Goal: Navigation & Orientation: Find specific page/section

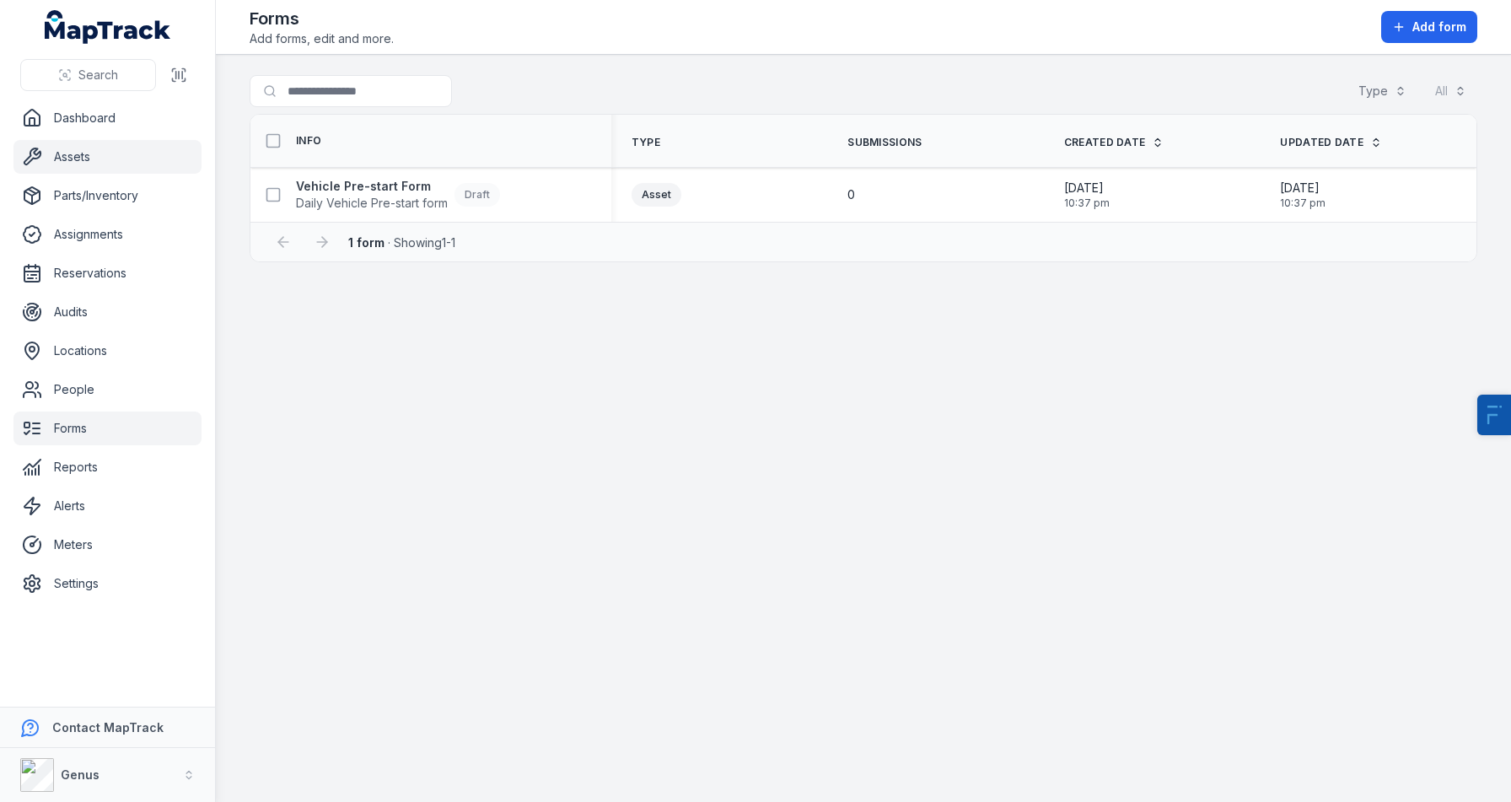
click at [135, 162] on link "Assets" at bounding box center [107, 157] width 188 height 34
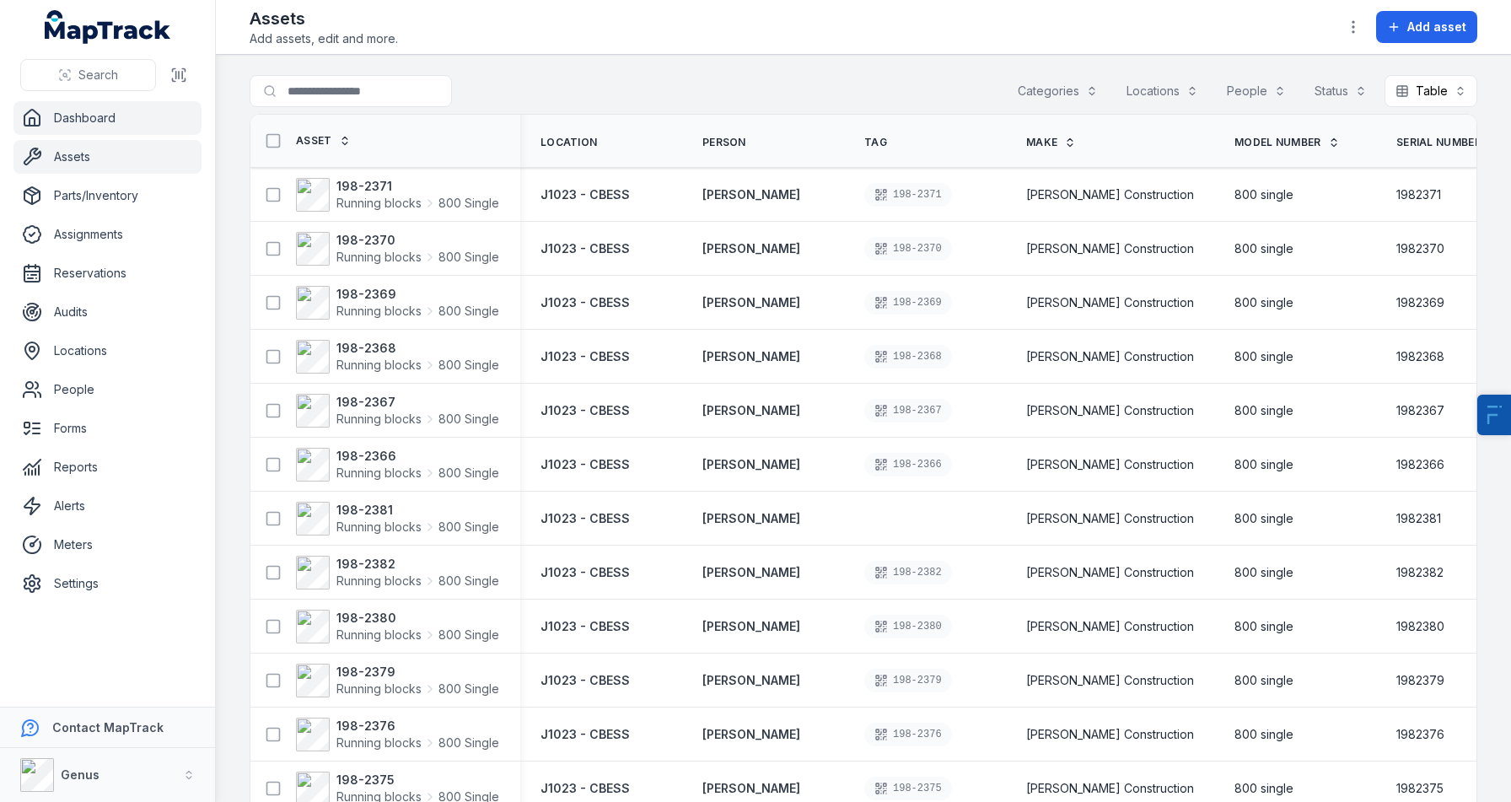
click at [138, 125] on link "Dashboard" at bounding box center [107, 118] width 188 height 34
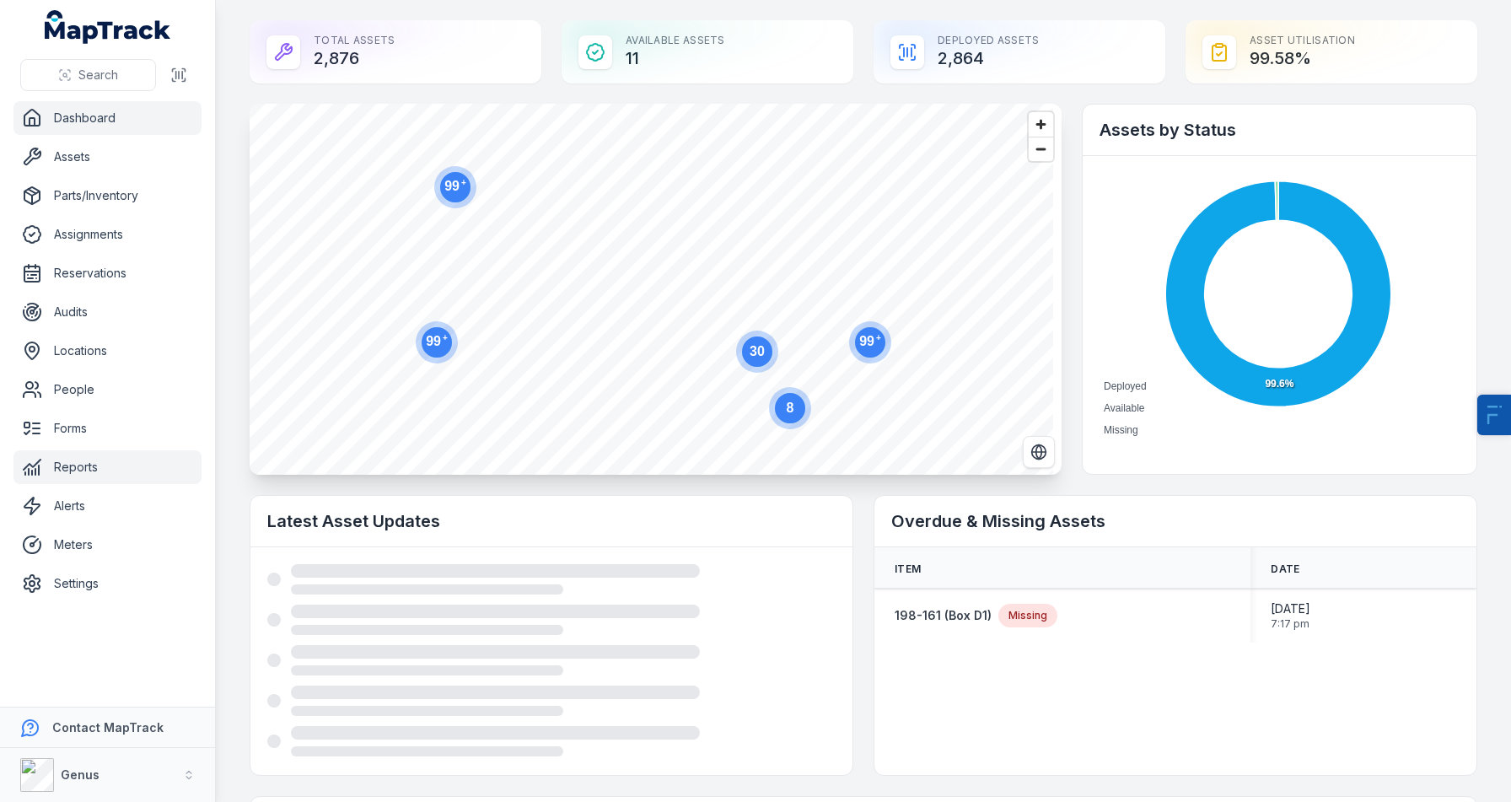
click at [77, 461] on link "Reports" at bounding box center [107, 467] width 188 height 34
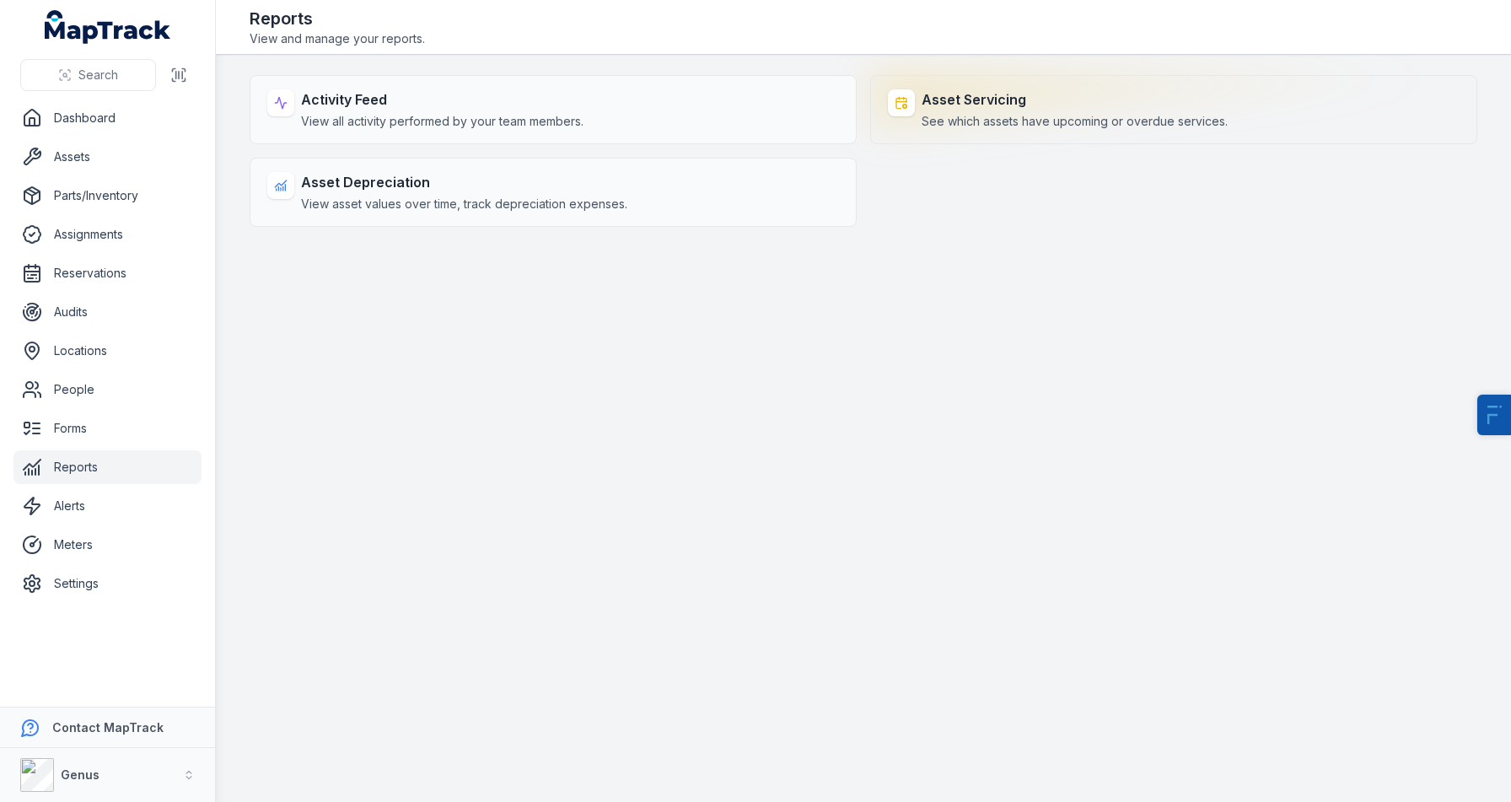
click at [981, 99] on strong "Asset Servicing" at bounding box center [1075, 99] width 306 height 20
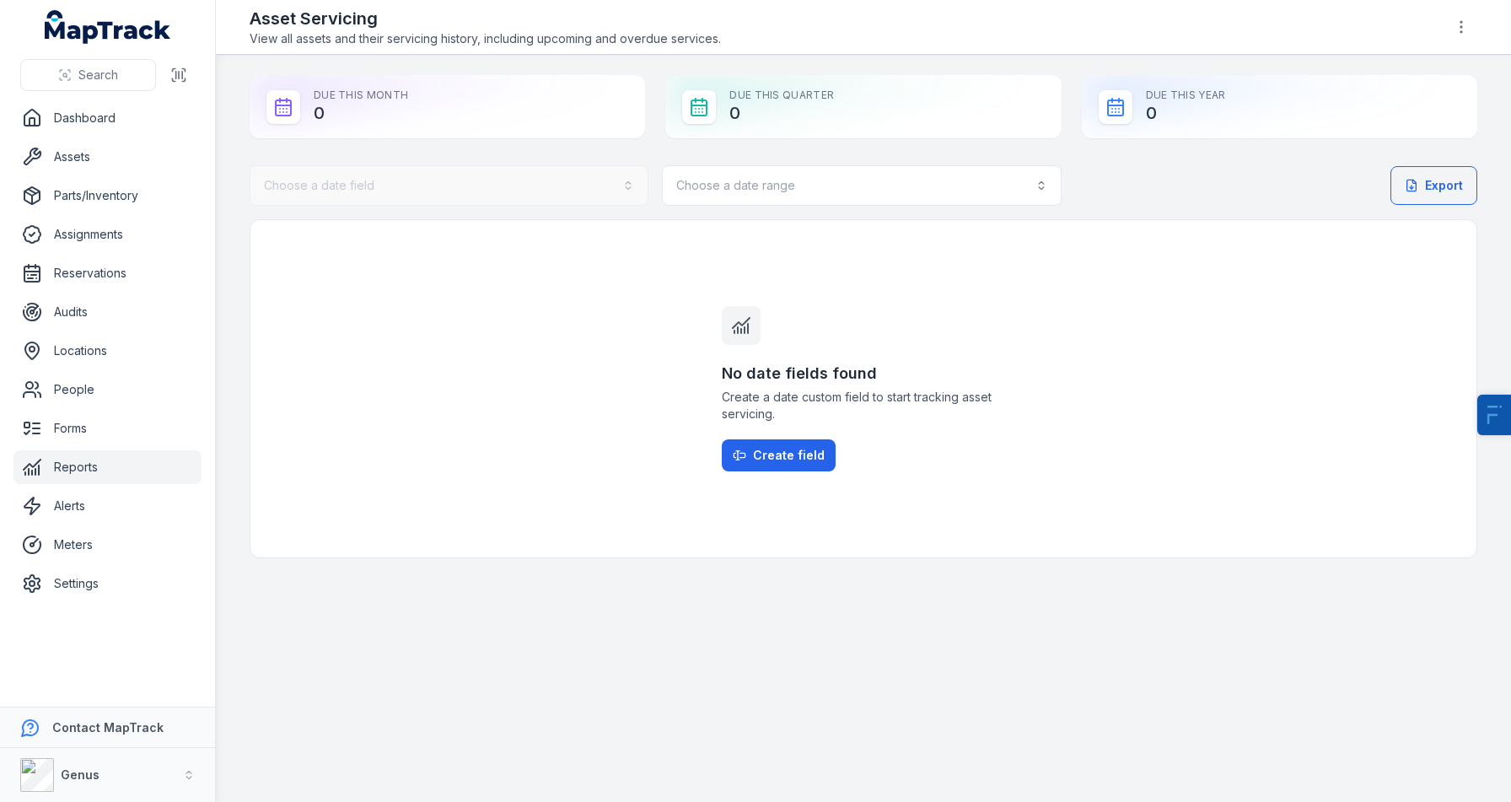
click at [474, 173] on div "Choose a date field" at bounding box center [449, 185] width 399 height 40
click at [812, 179] on button "Choose a date range" at bounding box center [861, 185] width 399 height 40
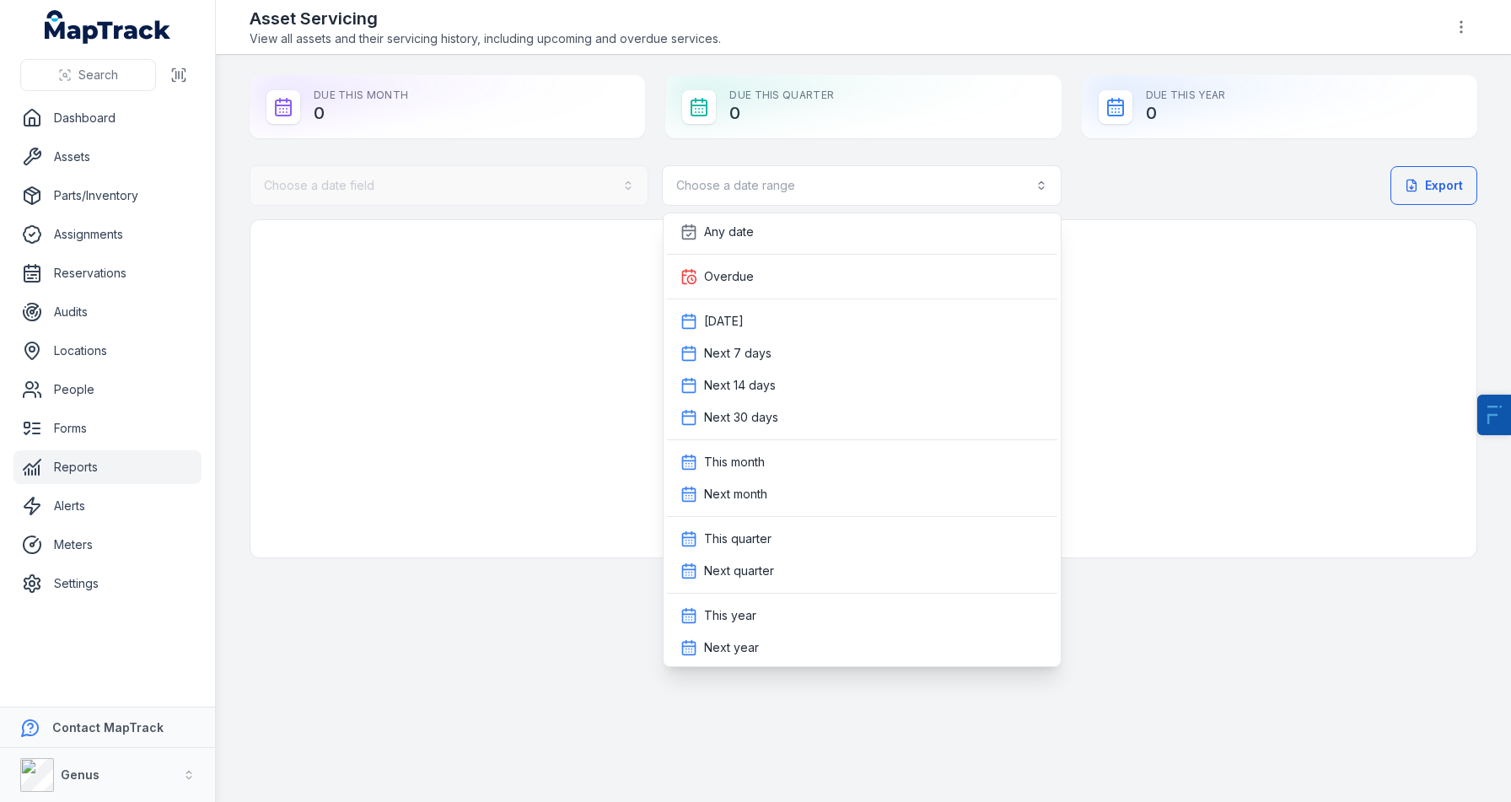
click at [433, 331] on div "Choose a date field Choose a date range Export No date fields found Create a da…" at bounding box center [864, 361] width 1228 height 393
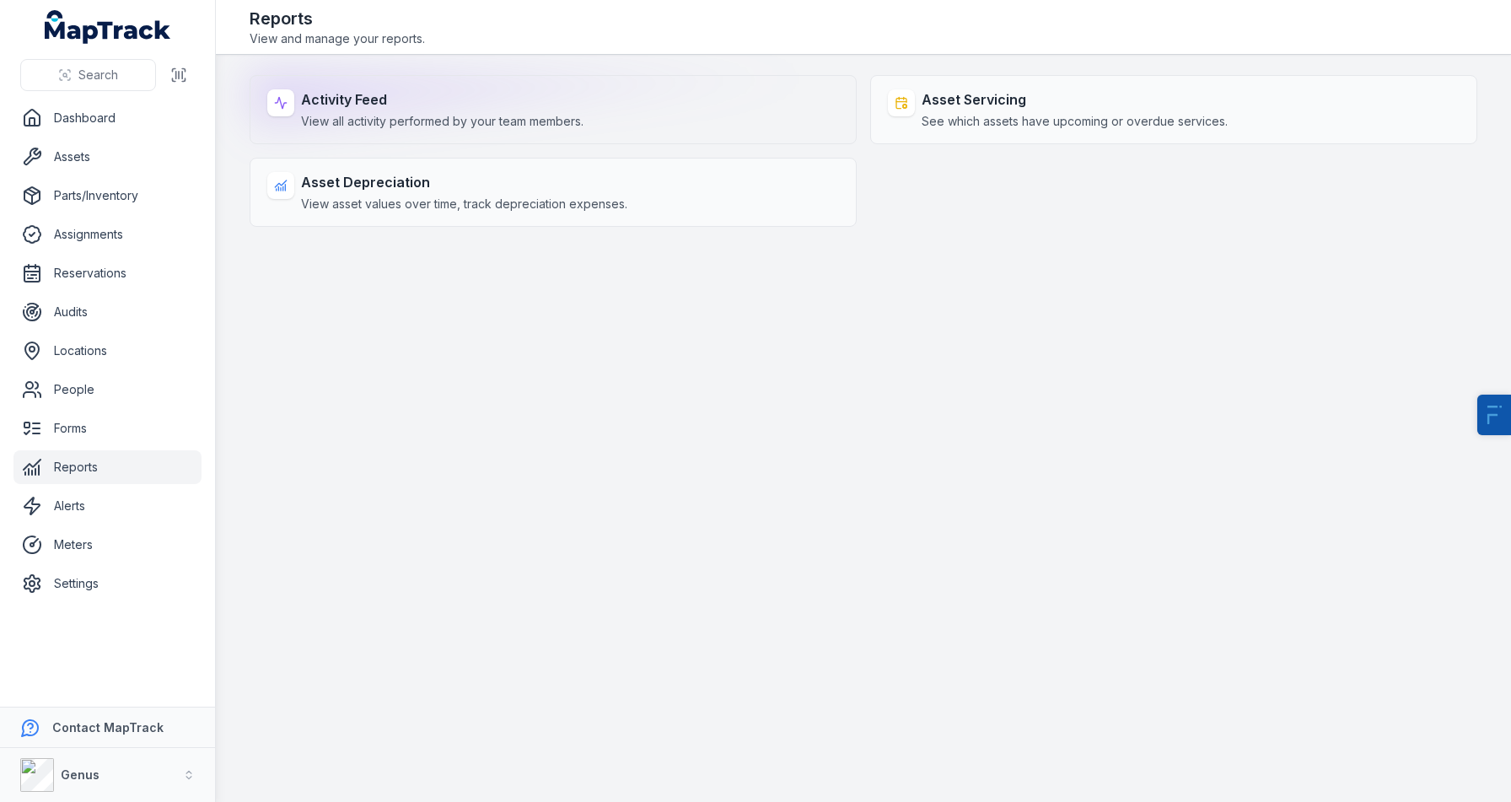
click at [358, 100] on strong "Activity Feed" at bounding box center [442, 99] width 282 height 20
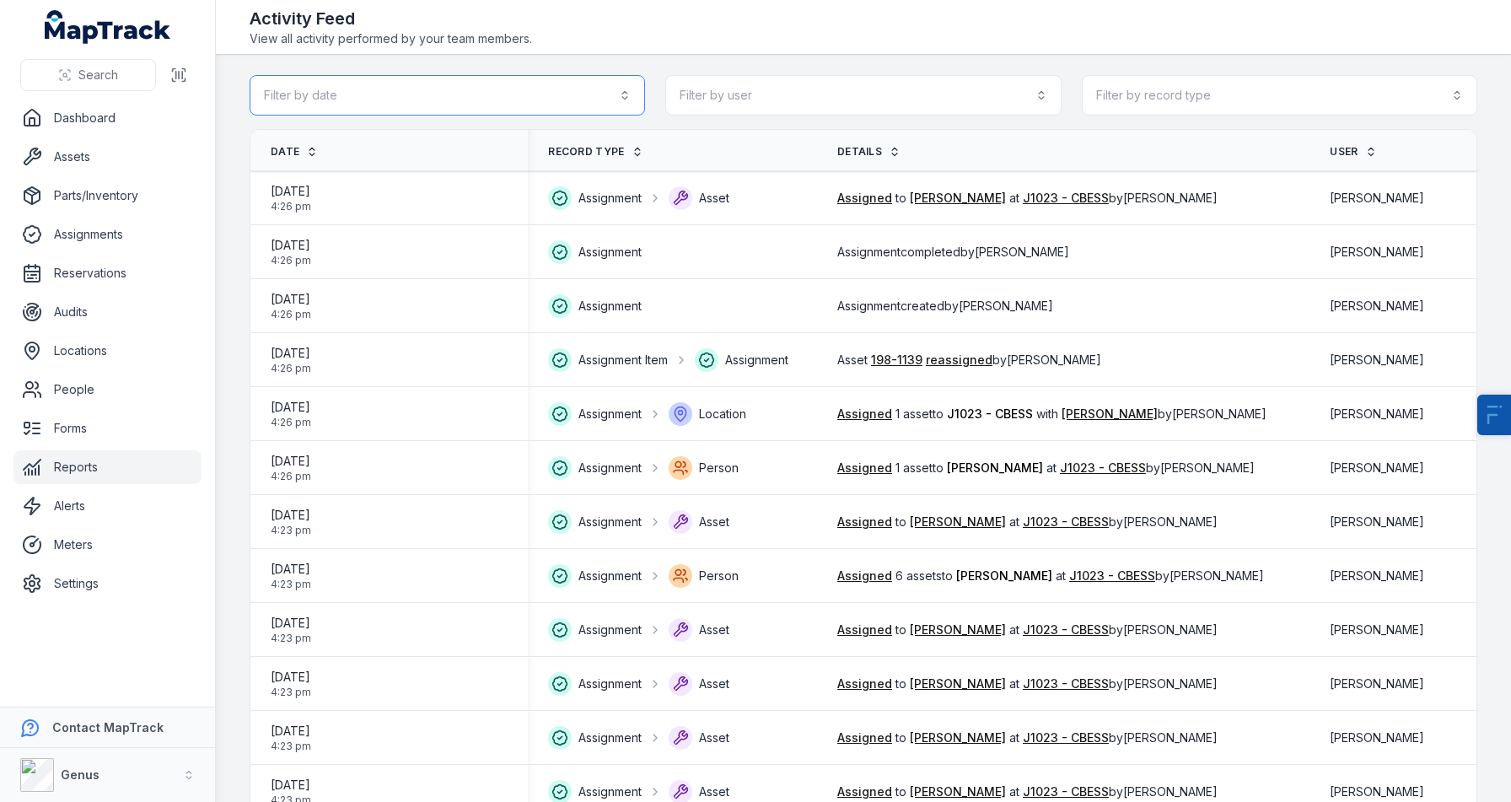
click at [514, 89] on button "Filter by date" at bounding box center [447, 95] width 395 height 40
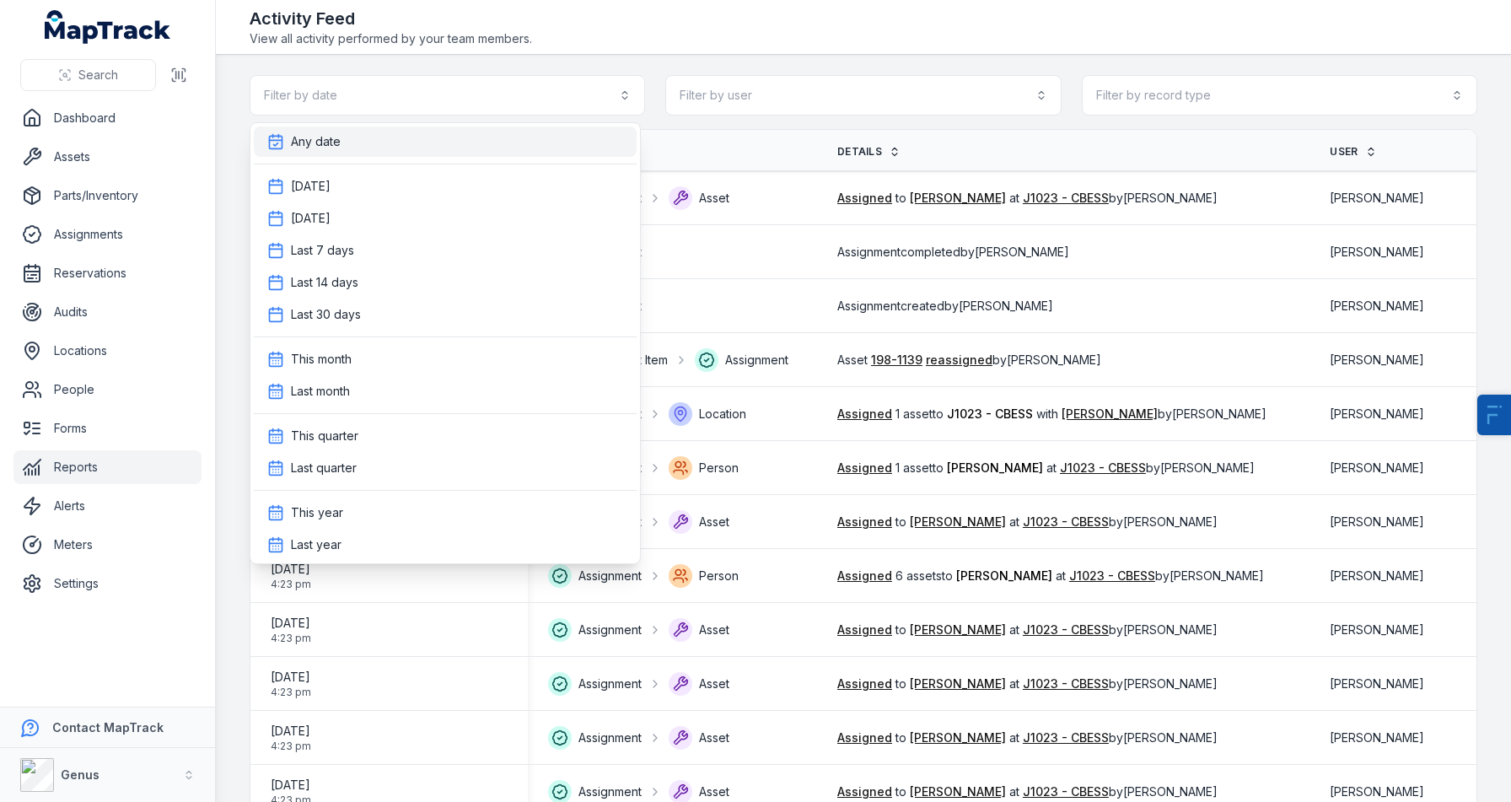
click at [352, 152] on div "Any date" at bounding box center [445, 141] width 383 height 30
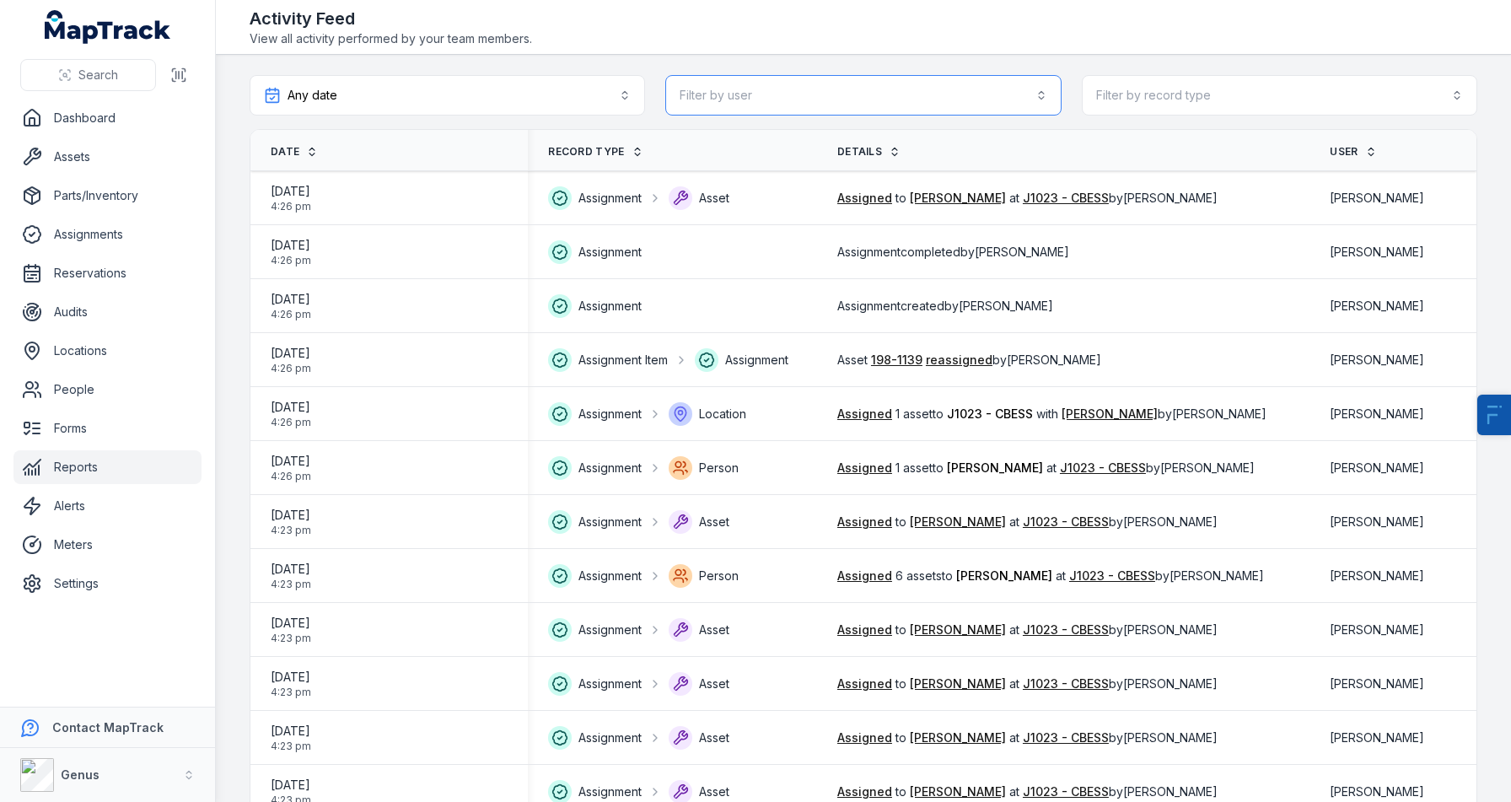
click at [729, 94] on button "Filter by user" at bounding box center [862, 95] width 395 height 40
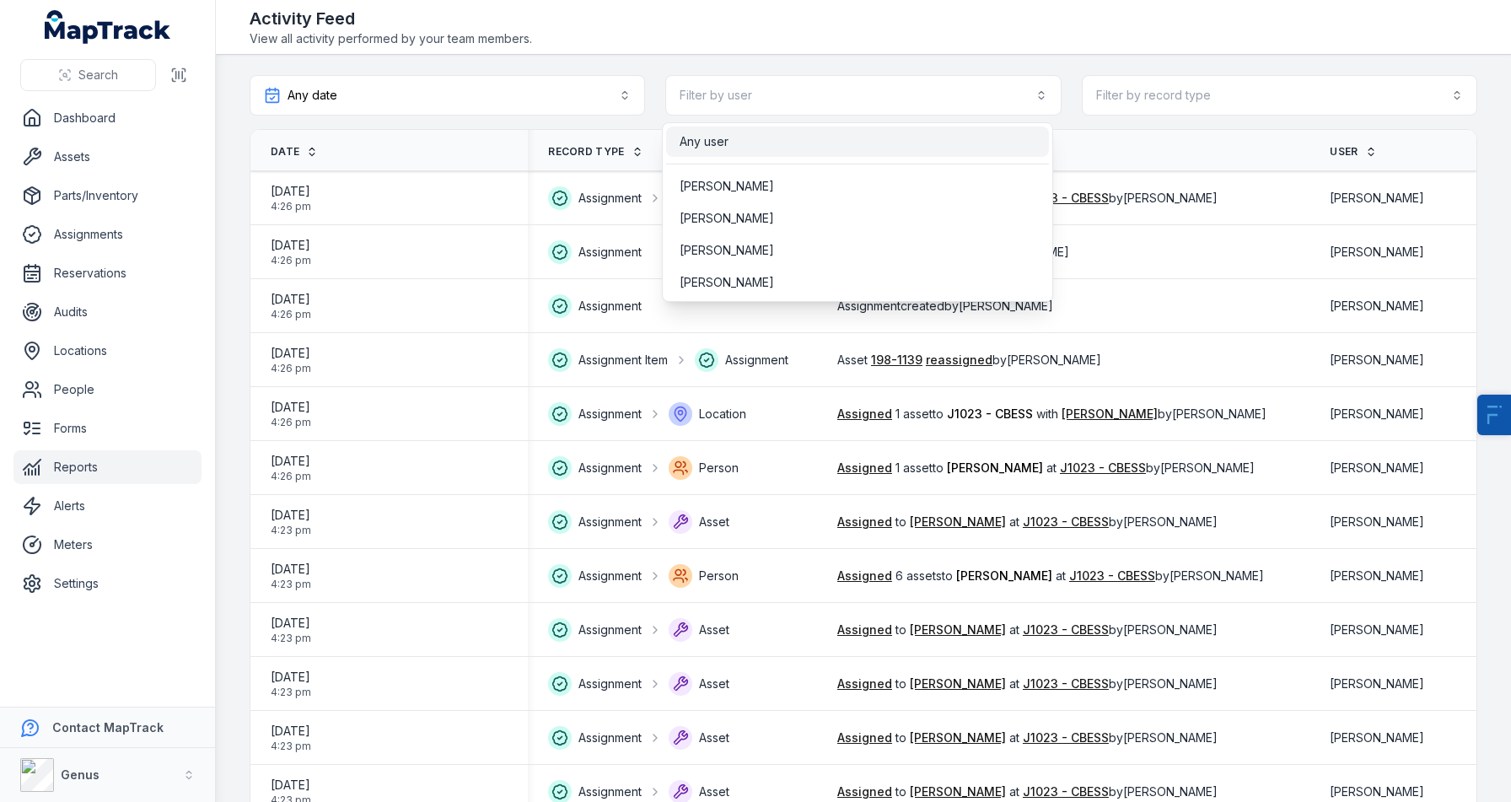
click at [741, 149] on div "Any user" at bounding box center [858, 141] width 356 height 17
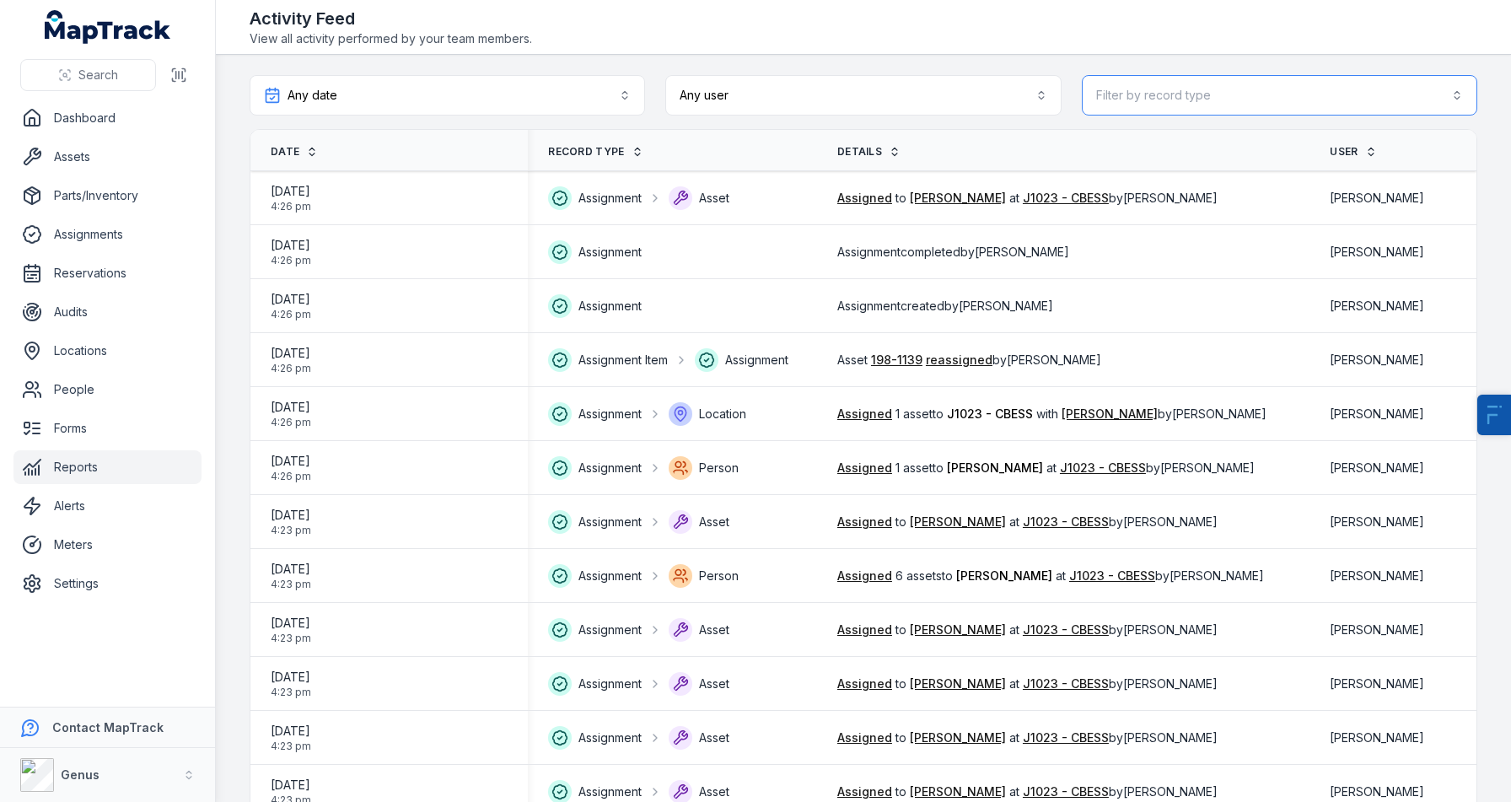
click at [1144, 115] on button "Filter by record type" at bounding box center [1279, 95] width 395 height 40
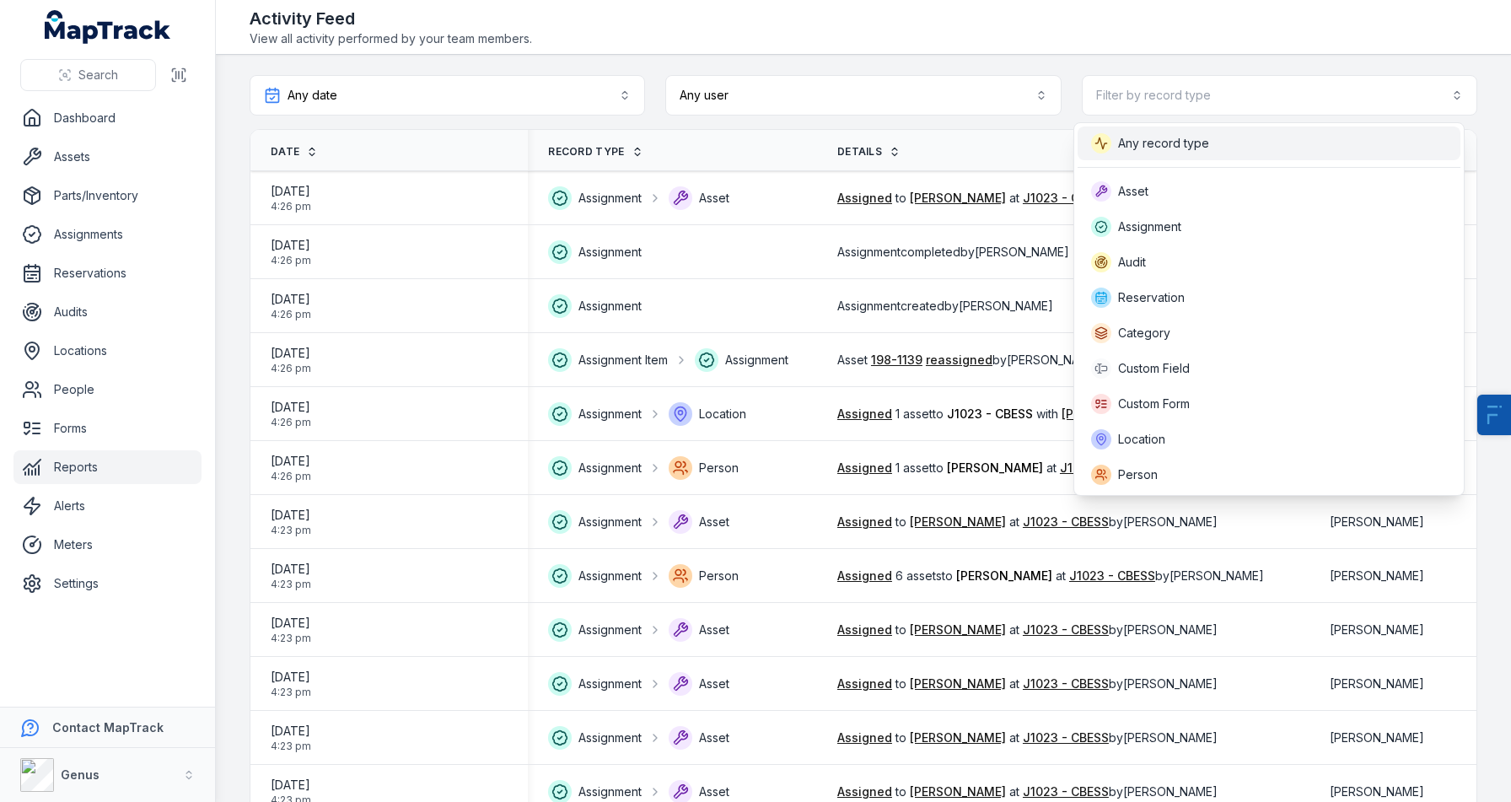
click at [1142, 148] on span "Any record type" at bounding box center [1163, 143] width 91 height 17
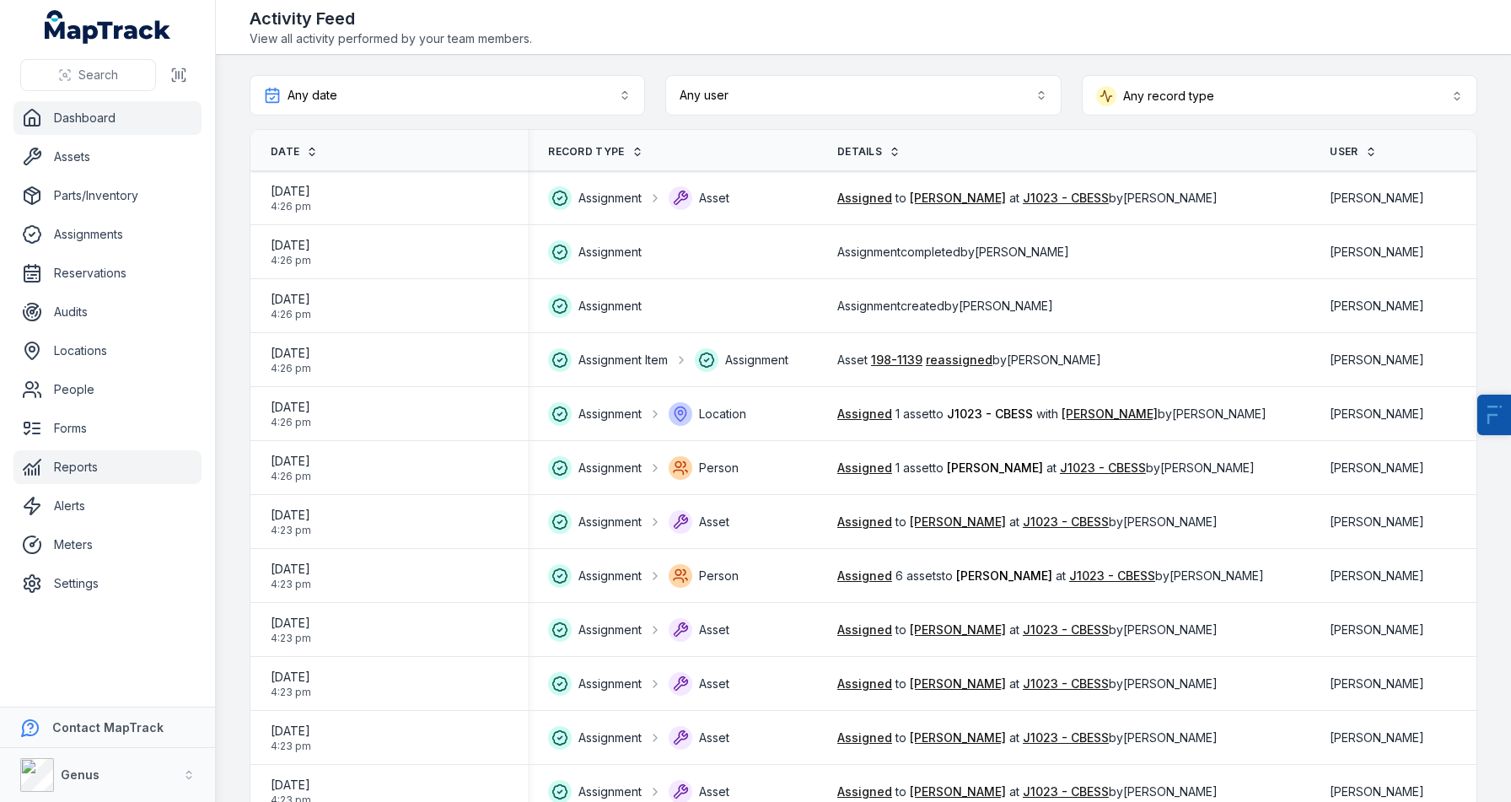
click at [46, 118] on link "Dashboard" at bounding box center [107, 118] width 188 height 34
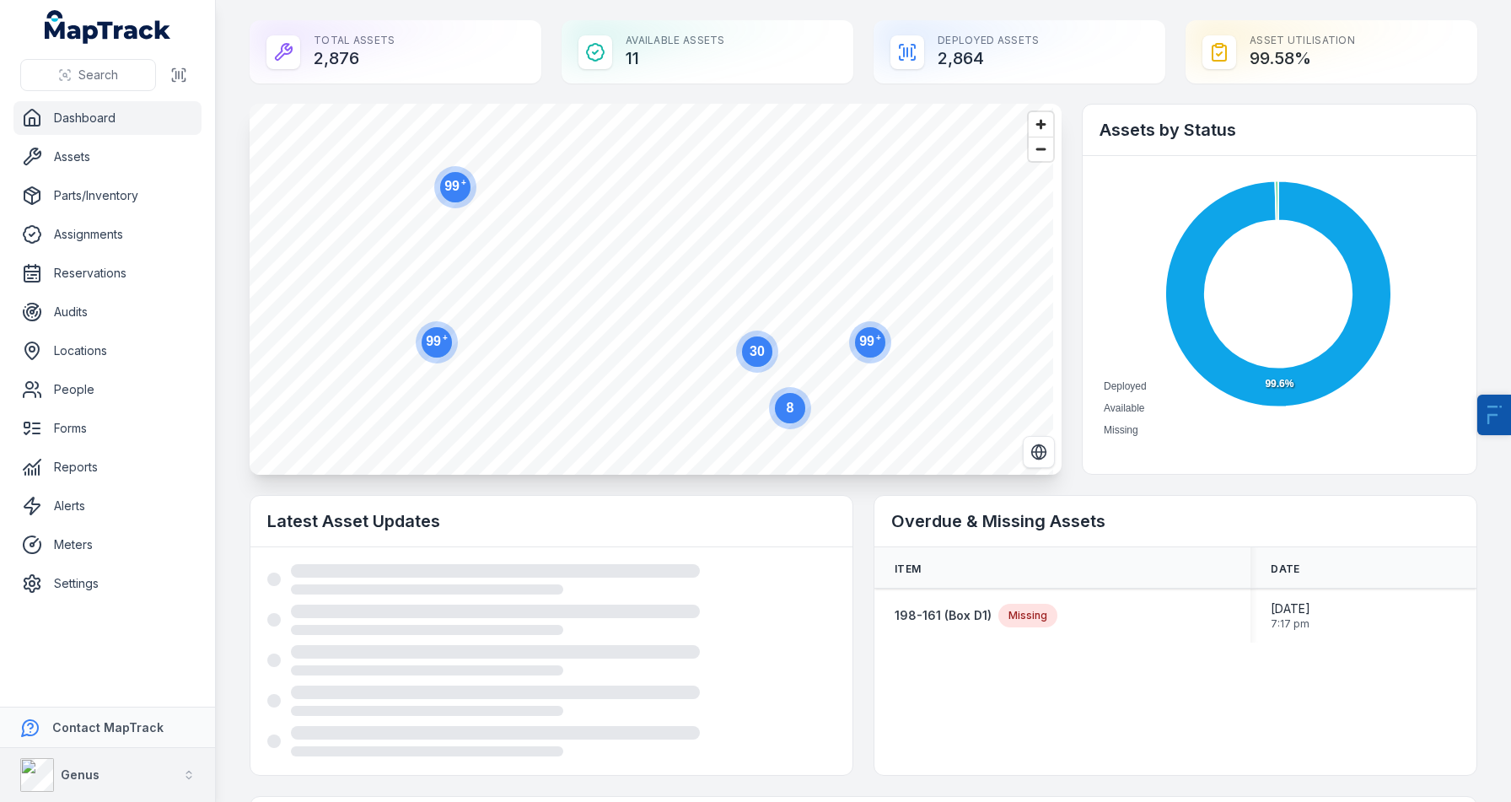
click at [103, 785] on button "Genus" at bounding box center [107, 775] width 215 height 54
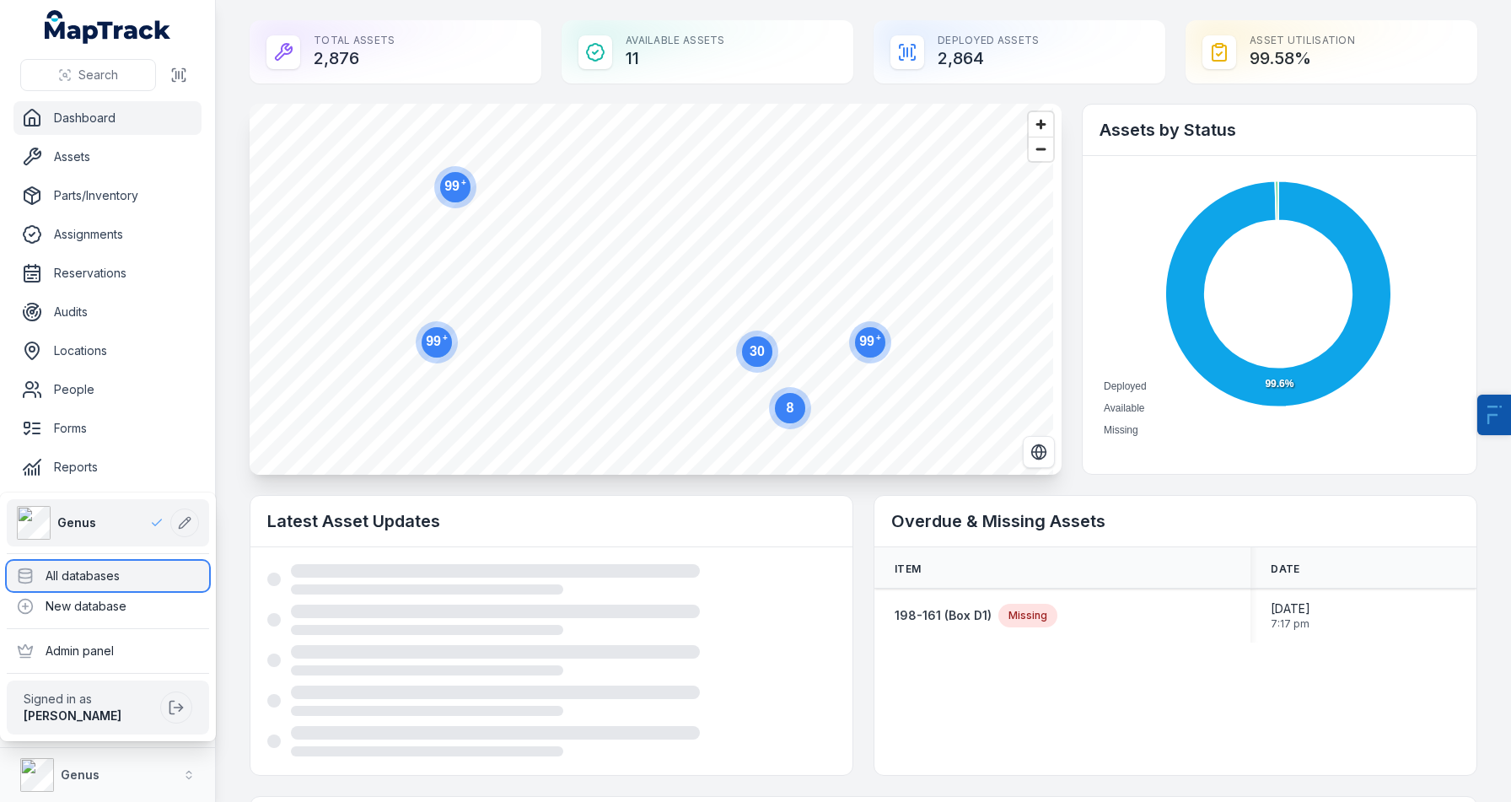
click at [141, 570] on div "All databases" at bounding box center [108, 576] width 202 height 30
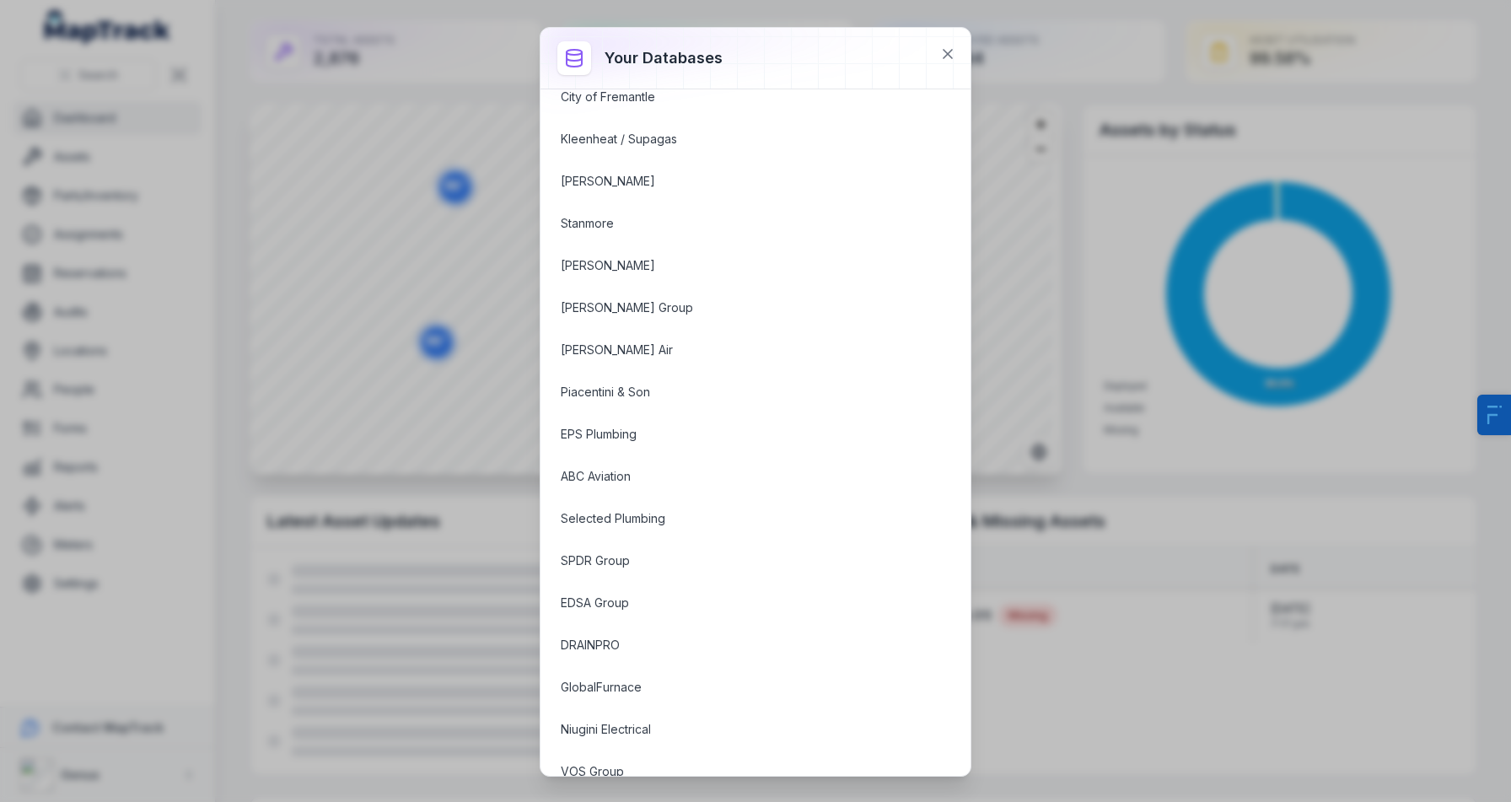
scroll to position [284, 0]
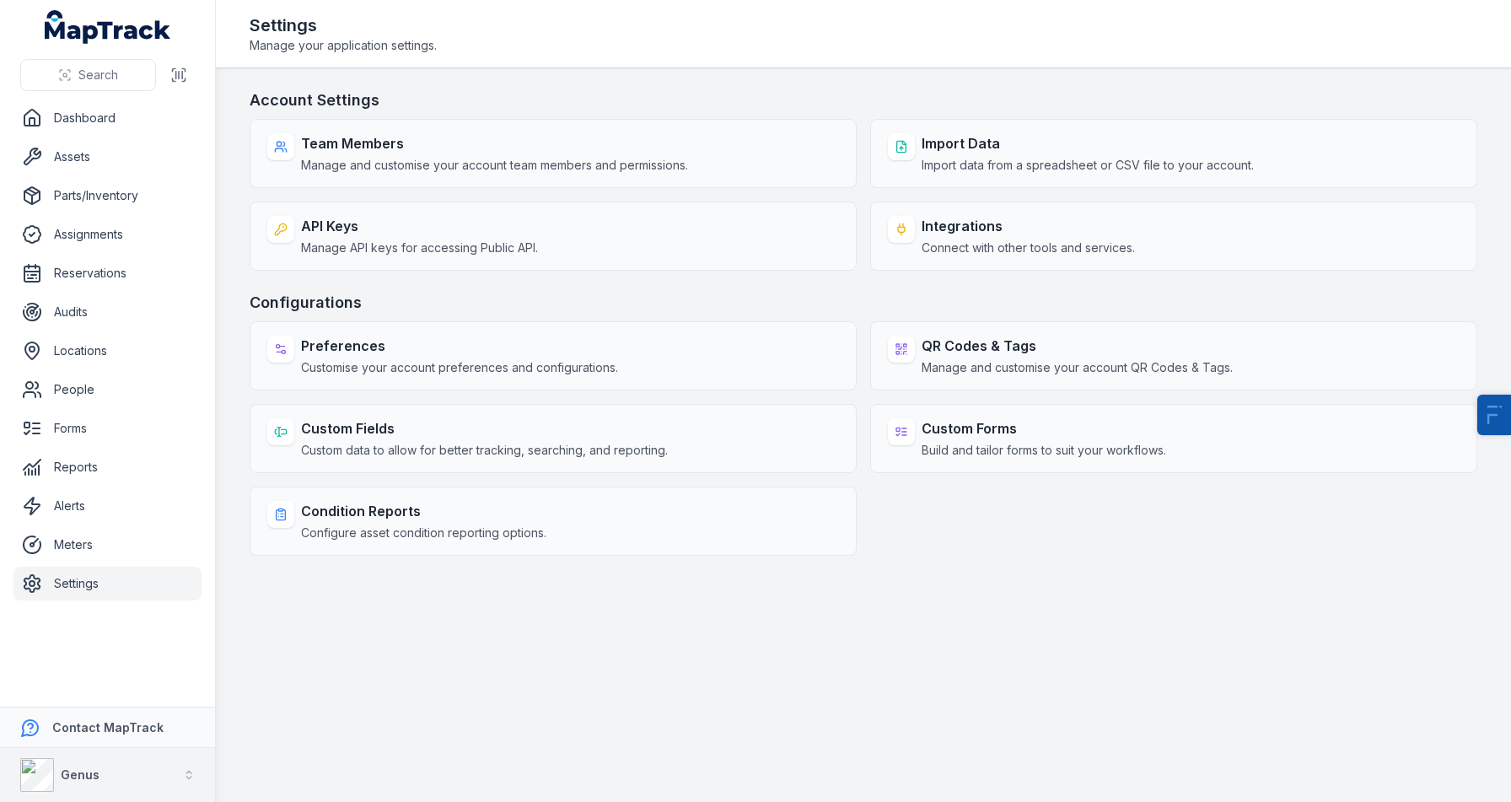
click at [65, 771] on strong "Genus" at bounding box center [80, 774] width 39 height 14
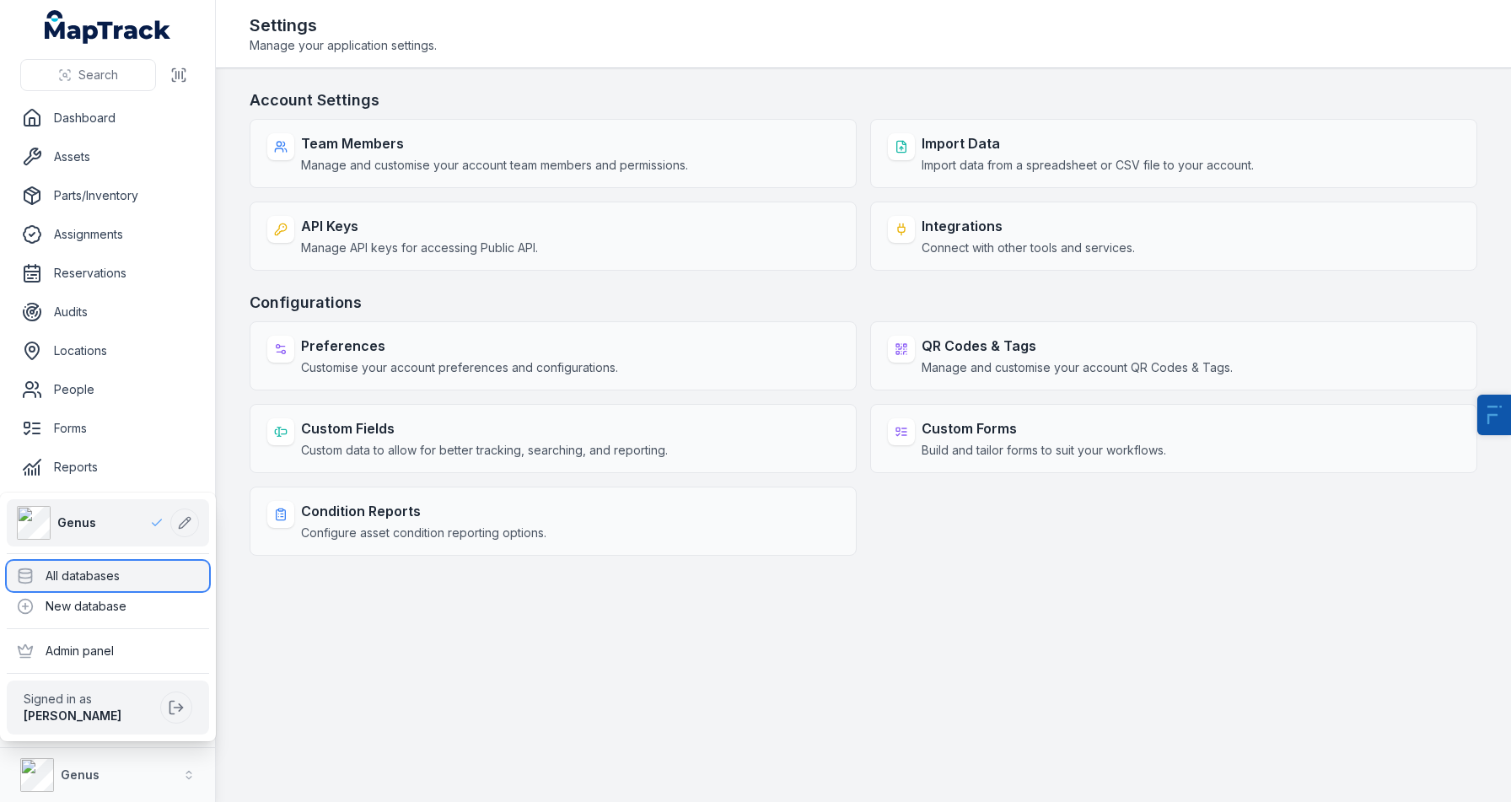
click at [157, 570] on div "All databases" at bounding box center [108, 576] width 202 height 30
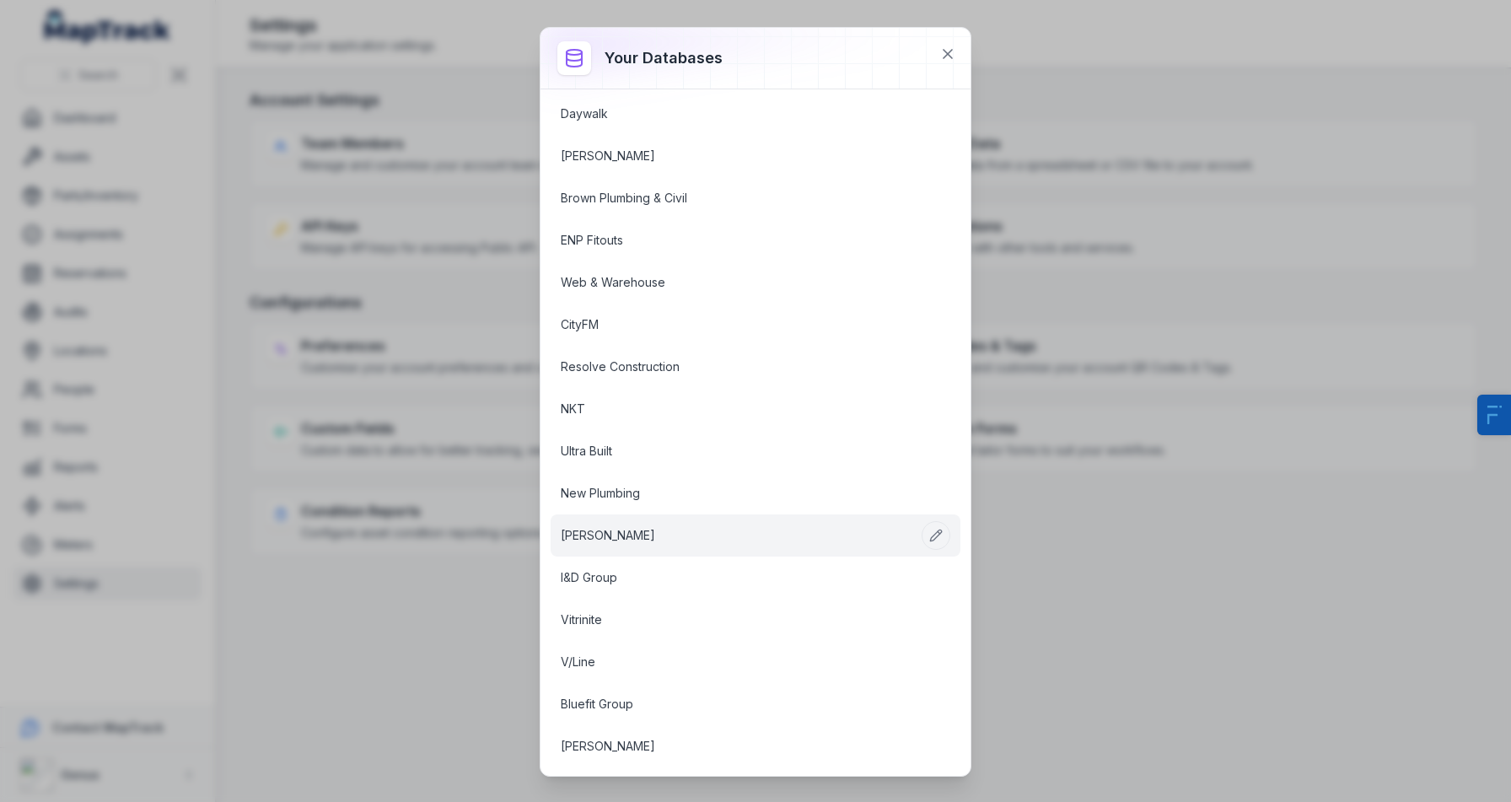
scroll to position [1437, 0]
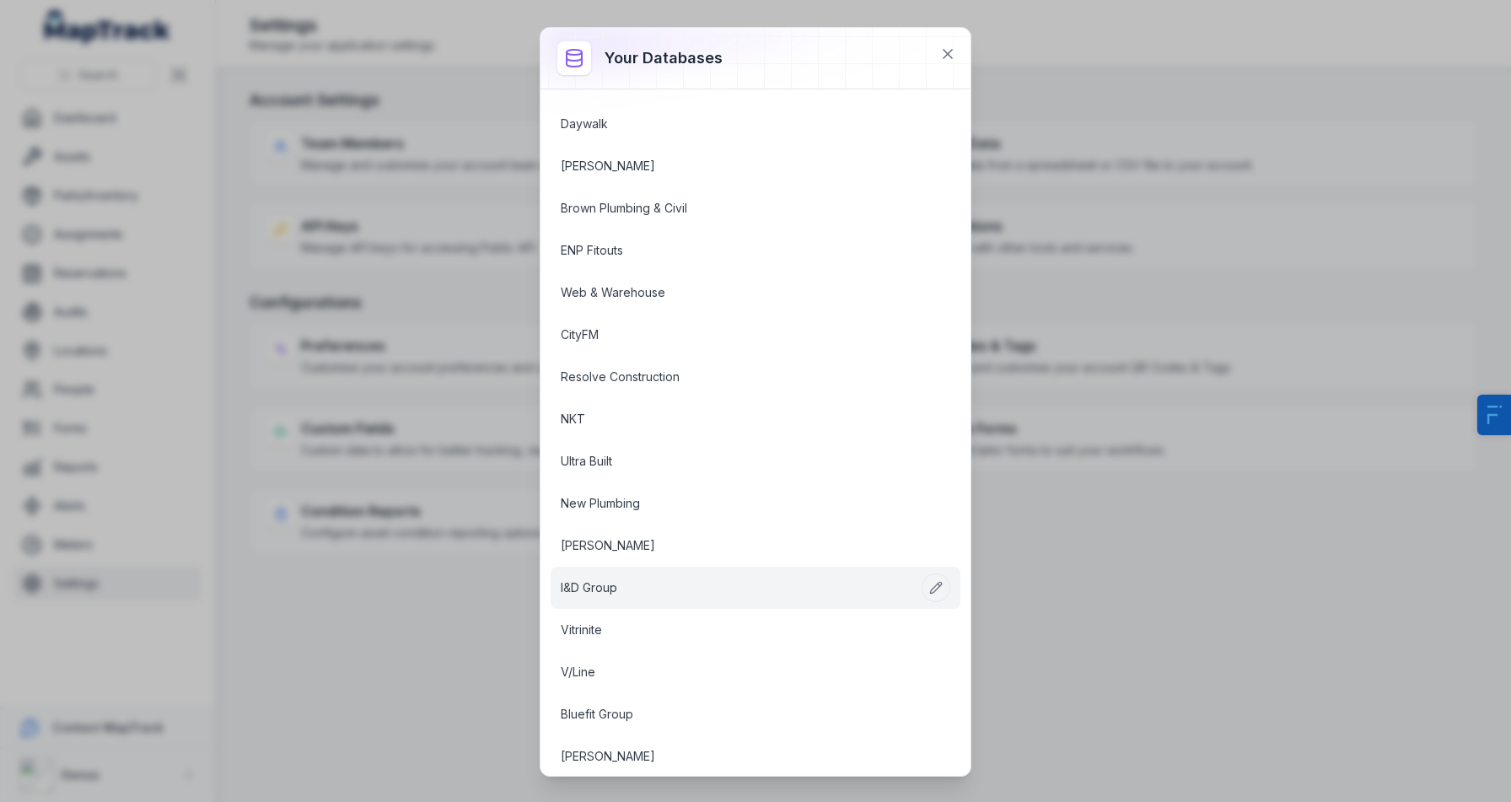
click at [602, 588] on link "I&D Group" at bounding box center [735, 587] width 349 height 17
